Goal: Information Seeking & Learning: Learn about a topic

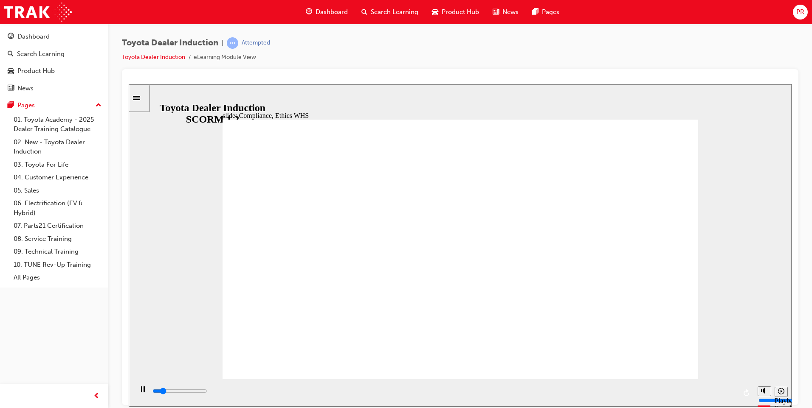
type input "8400"
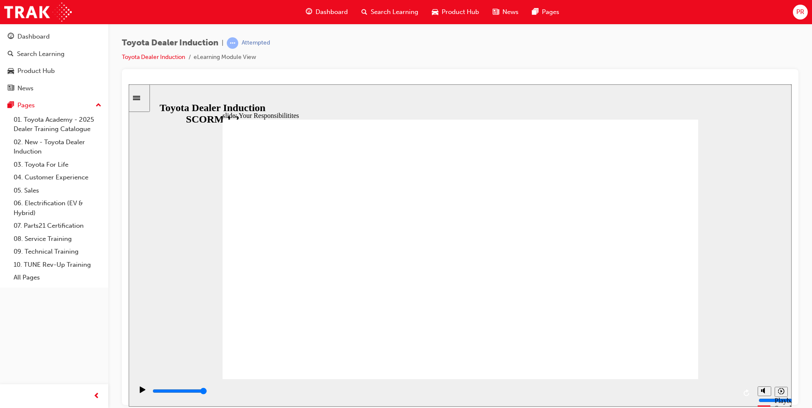
checkbox input "true"
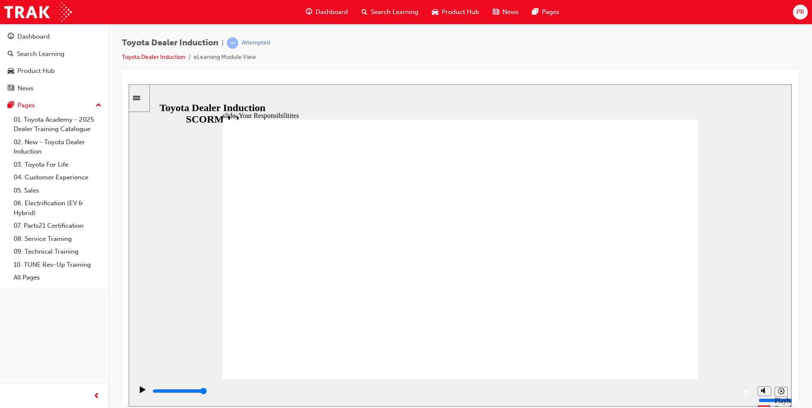
checkbox input "true"
type input "8400"
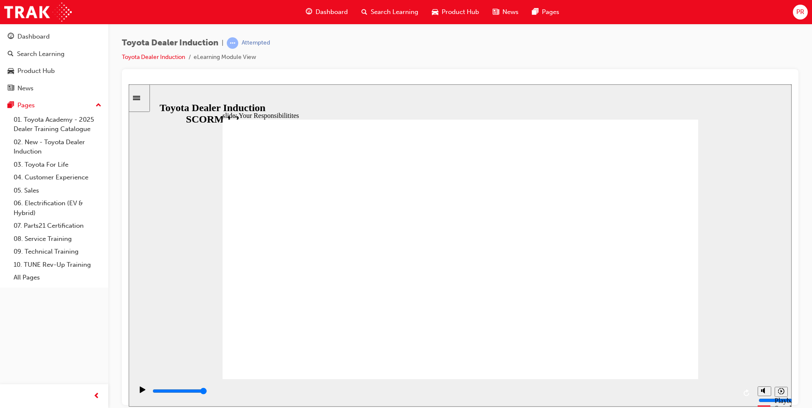
checkbox input "false"
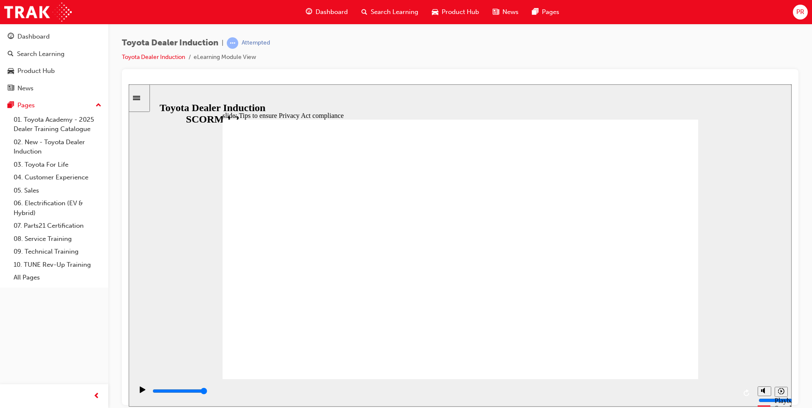
drag, startPoint x: 669, startPoint y: 347, endPoint x: 669, endPoint y: 353, distance: 5.6
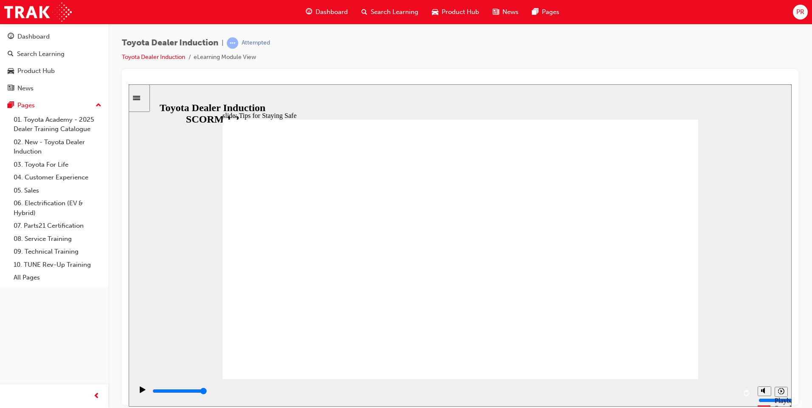
drag, startPoint x: 467, startPoint y: 279, endPoint x: 390, endPoint y: 288, distance: 78.2
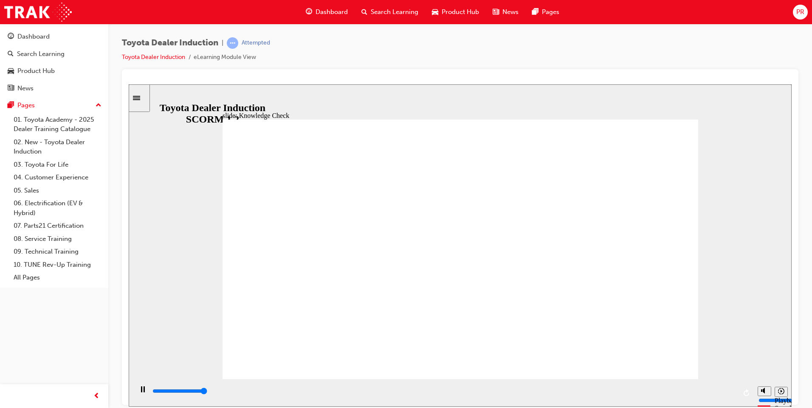
type input "5000"
checkbox input "true"
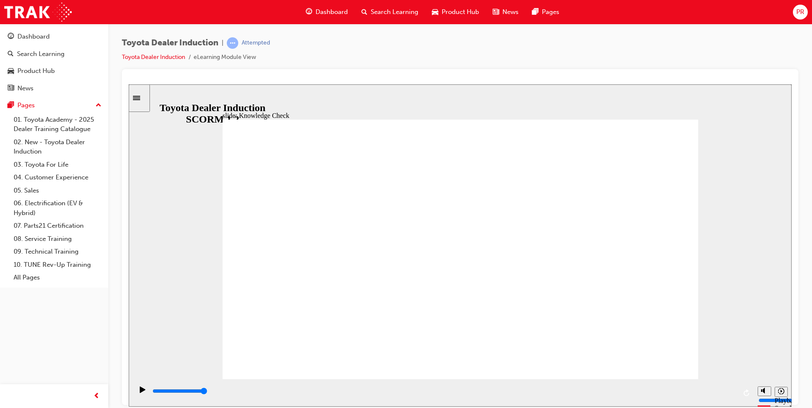
checkbox input "true"
type input "5000"
radio input "true"
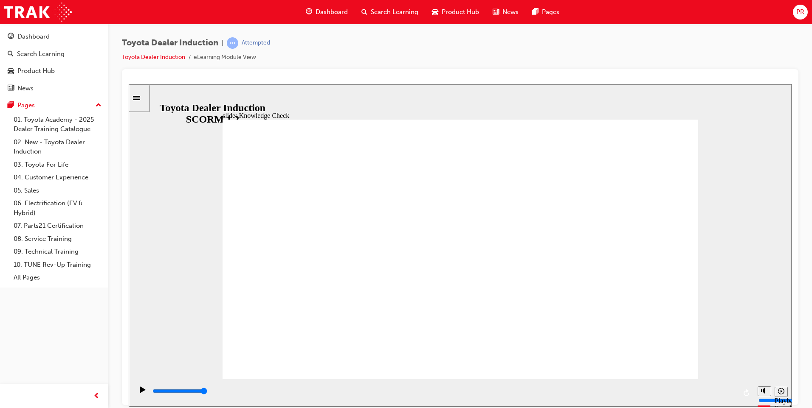
type input "4200"
checkbox input "true"
type input "5000"
checkbox input "true"
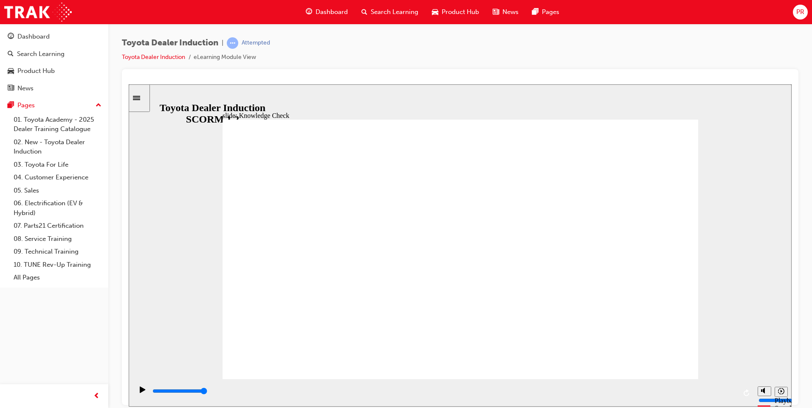
checkbox input "true"
type input "5000"
checkbox input "true"
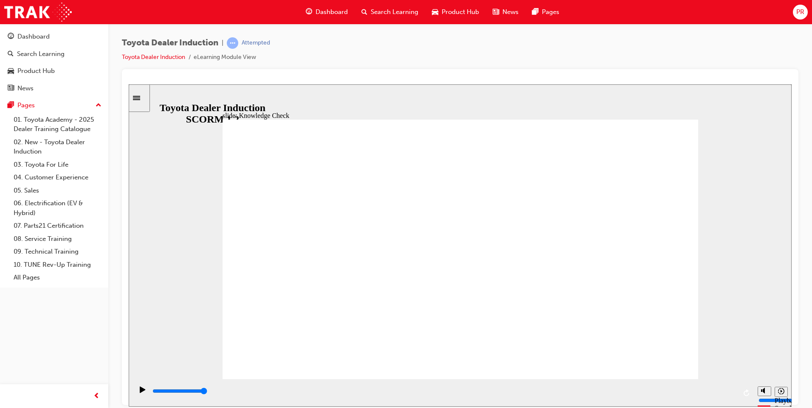
drag, startPoint x: 705, startPoint y: 318, endPoint x: 700, endPoint y: 318, distance: 4.7
click at [701, 318] on div "slide: End of Module THANK YOU Thank you for completing the Toyota Dealer Induc…" at bounding box center [460, 245] width 663 height 323
type input "9900"
